Goal: Communication & Community: Share content

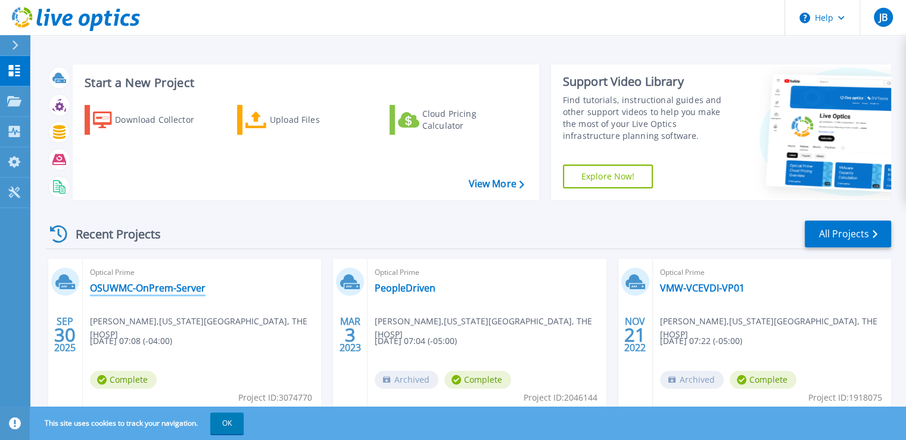
click at [144, 289] on link "OSUWMC-OnPrem-Server" at bounding box center [148, 288] width 116 height 12
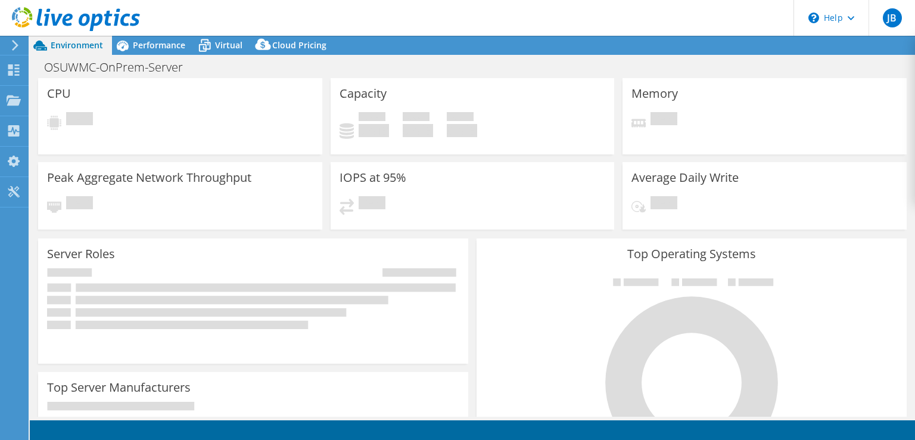
select select "USEast"
select select "USD"
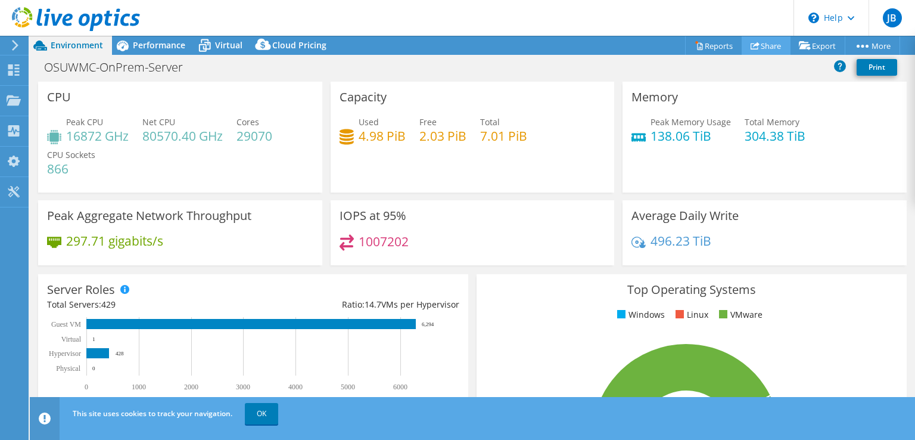
click at [756, 43] on link "Share" at bounding box center [765, 45] width 49 height 18
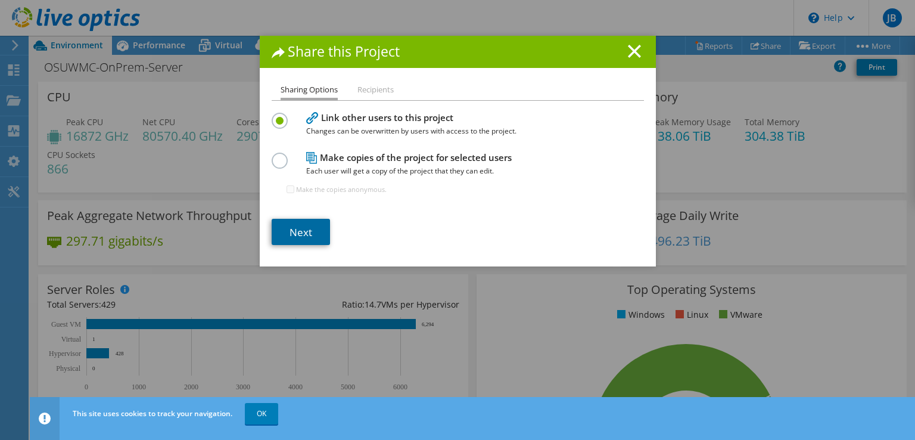
click at [303, 234] on link "Next" at bounding box center [301, 232] width 58 height 26
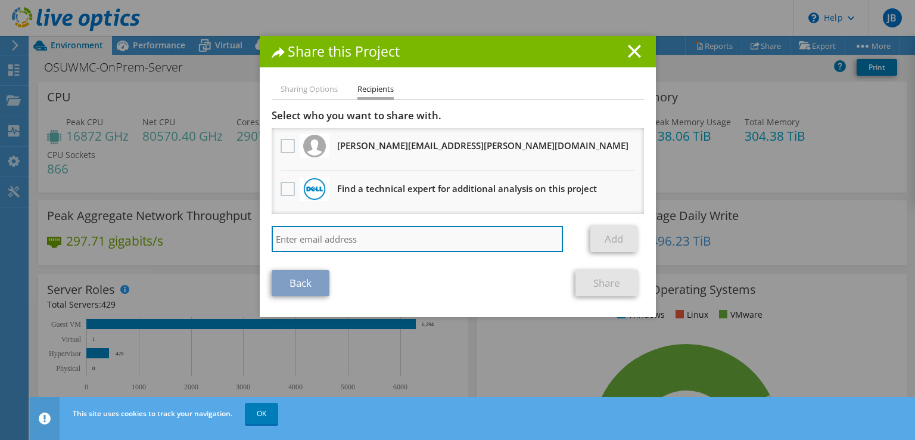
click at [354, 245] on input "search" at bounding box center [418, 239] width 292 height 26
click at [400, 244] on input "search" at bounding box center [418, 239] width 292 height 26
click at [409, 236] on input "search" at bounding box center [418, 239] width 292 height 26
paste input "[EMAIL_ADDRESS][DOMAIN_NAME]"
type input "[EMAIL_ADDRESS][DOMAIN_NAME]"
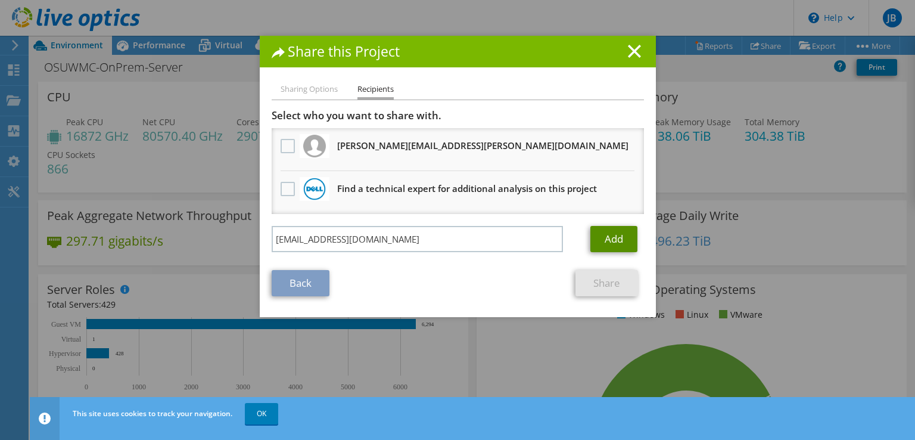
click at [603, 232] on link "Add" at bounding box center [613, 239] width 47 height 26
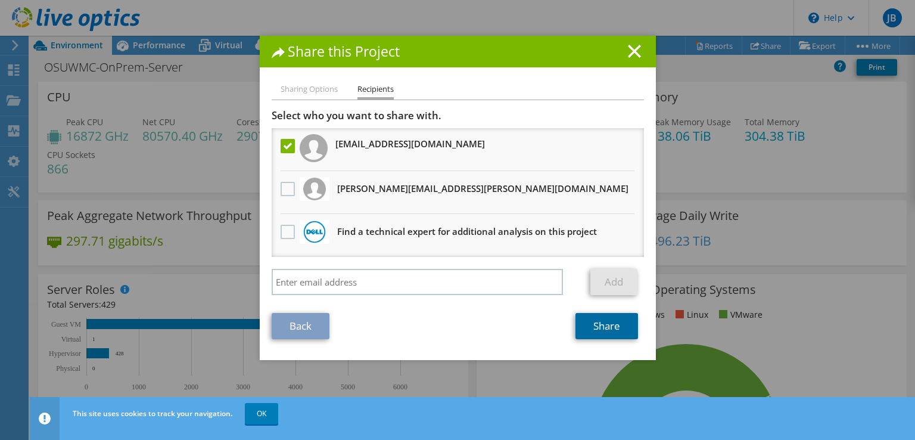
click at [590, 325] on link "Share" at bounding box center [606, 326] width 63 height 26
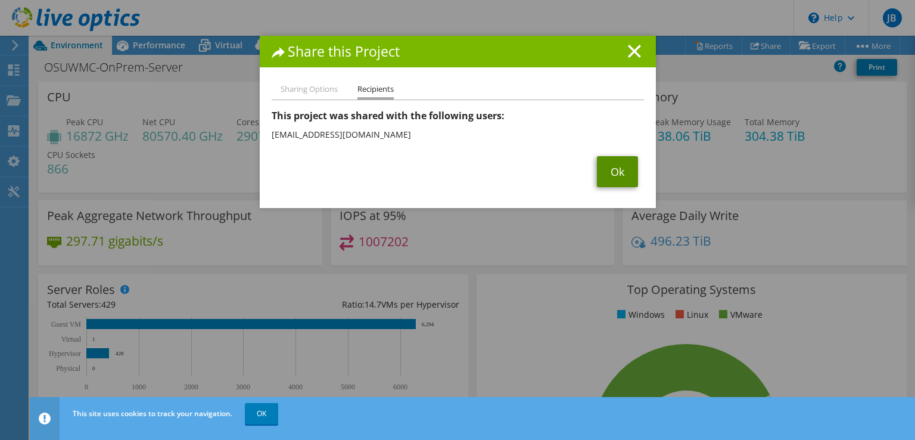
click at [604, 176] on link "Ok" at bounding box center [617, 171] width 41 height 31
